Goal: Find specific page/section: Find specific page/section

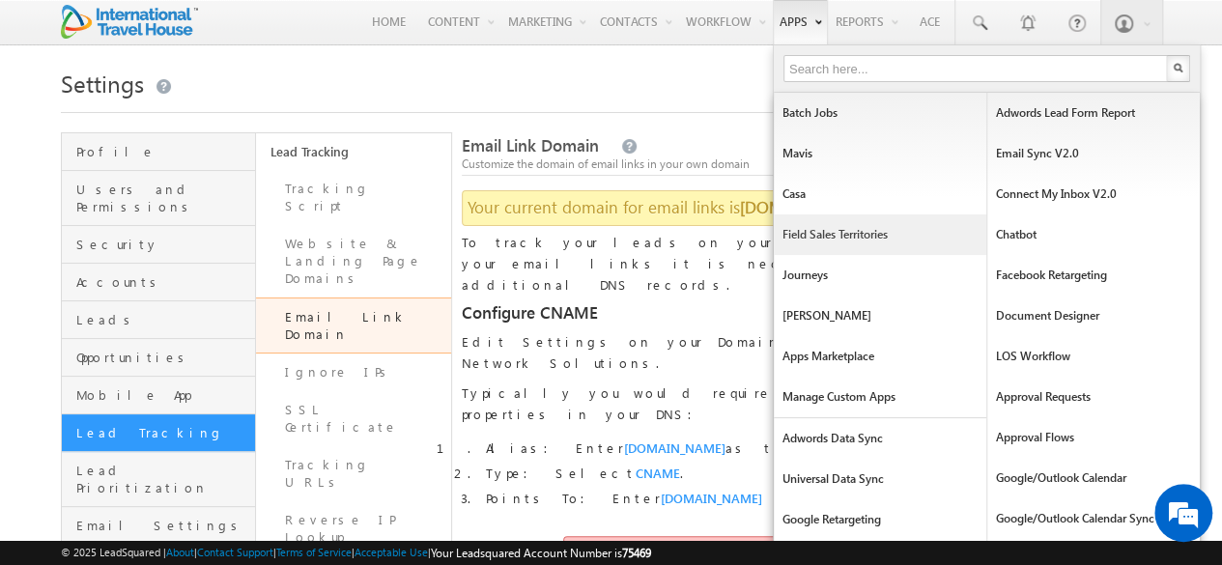
click at [837, 227] on link "Field Sales Territories" at bounding box center [880, 234] width 213 height 41
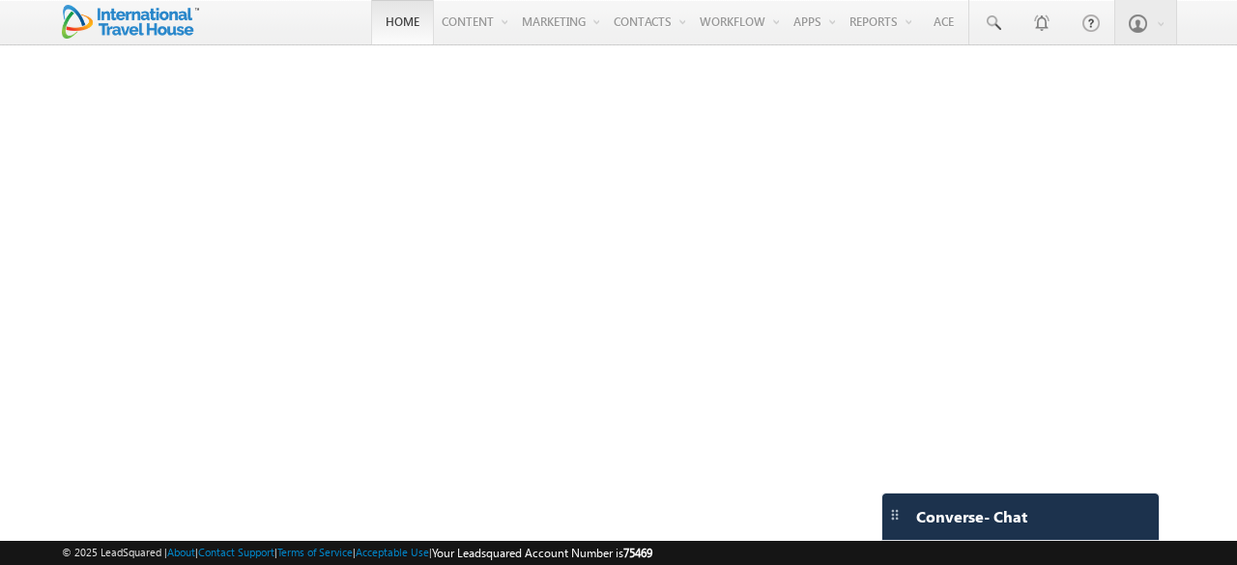
click at [386, 28] on link "Home" at bounding box center [402, 22] width 63 height 44
